Goal: Transaction & Acquisition: Purchase product/service

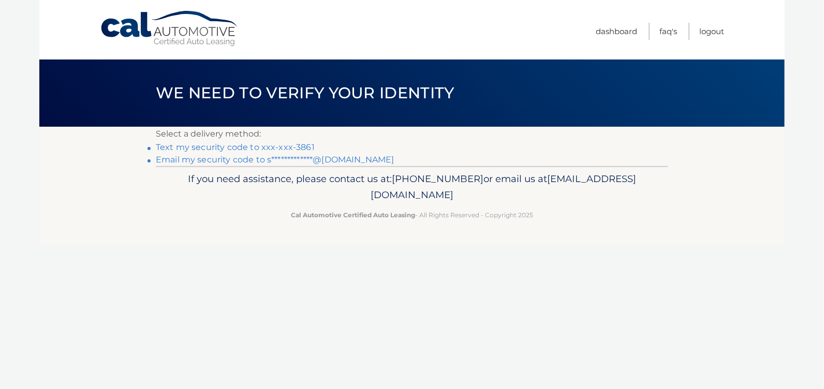
click at [209, 150] on link "Text my security code to xxx-xxx-3861" at bounding box center [235, 147] width 159 height 10
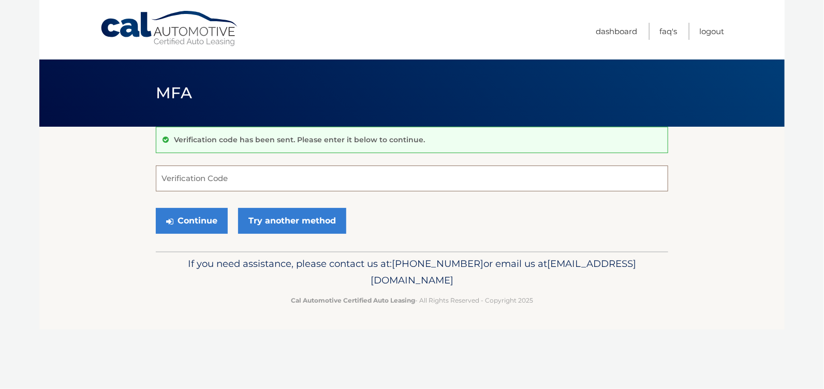
click at [209, 186] on input "Verification Code" at bounding box center [412, 179] width 513 height 26
type input "803107"
click at [213, 213] on button "Continue" at bounding box center [192, 221] width 72 height 26
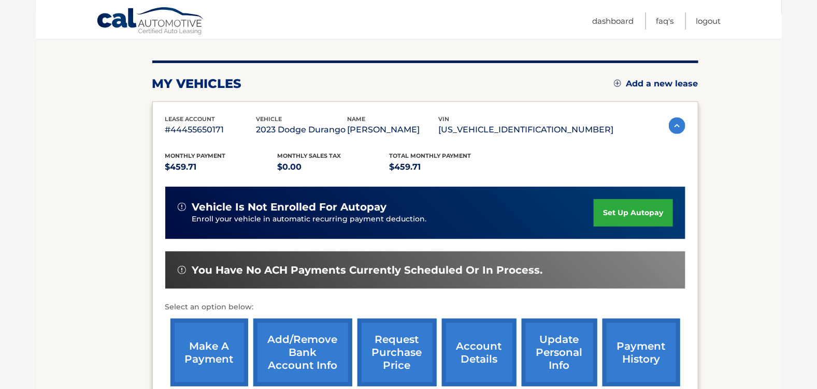
scroll to position [207, 0]
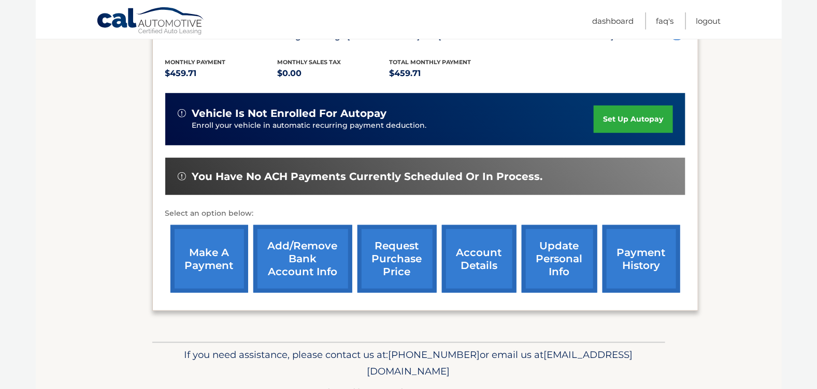
click at [224, 257] on link "make a payment" at bounding box center [209, 259] width 78 height 68
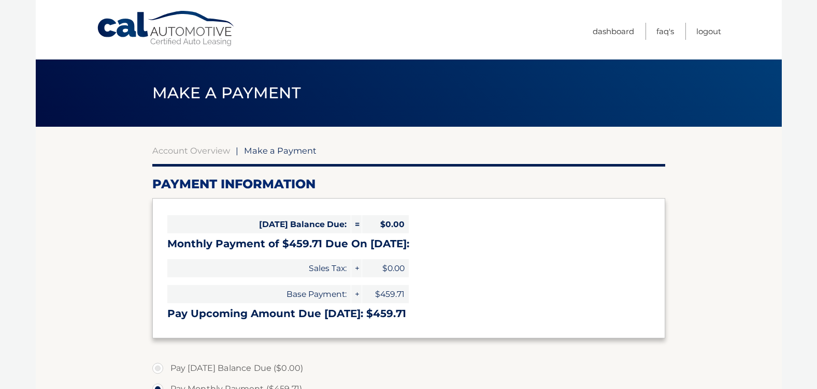
select select "Nzc5NTI0Y2MtN2Q0ZC00ZTdmLWFjZTUtMTA2YzczYzBlZDQ5"
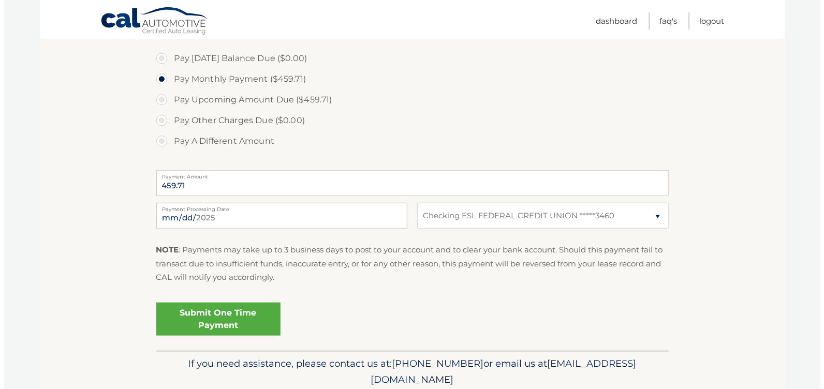
scroll to position [311, 0]
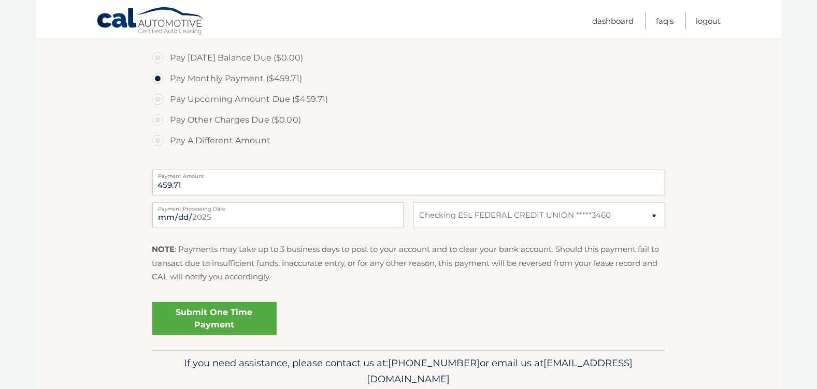
click at [208, 316] on link "Submit One Time Payment" at bounding box center [214, 318] width 124 height 33
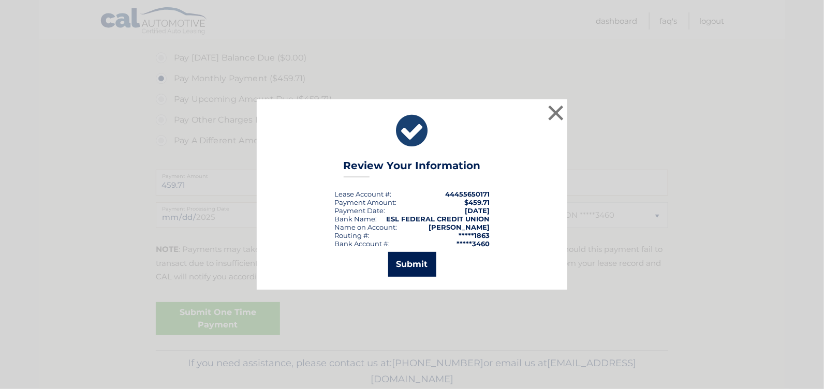
click at [424, 266] on button "Submit" at bounding box center [412, 264] width 48 height 25
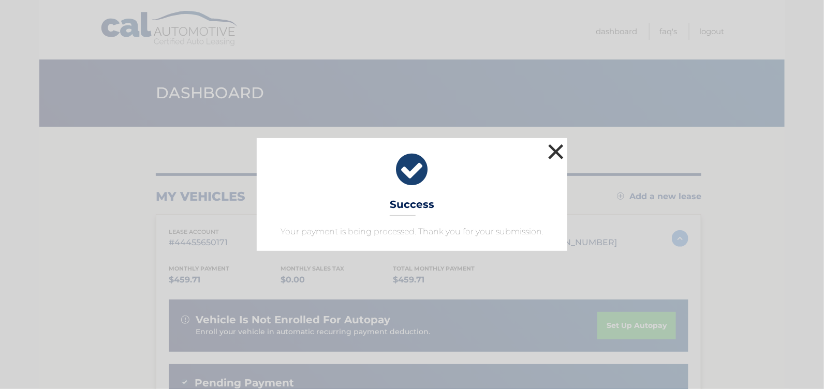
click at [560, 149] on button "×" at bounding box center [556, 151] width 21 height 21
